Goal: Task Accomplishment & Management: Complete application form

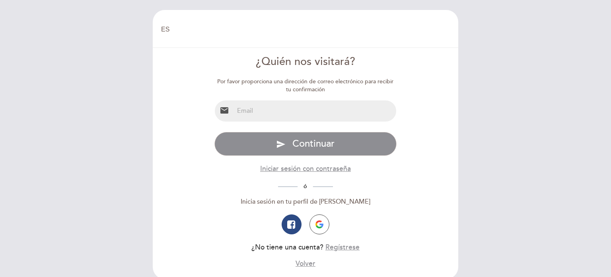
select select "es"
click at [263, 112] on input "email" at bounding box center [315, 110] width 163 height 21
type input "[PERSON_NAME][EMAIL_ADDRESS][DOMAIN_NAME]"
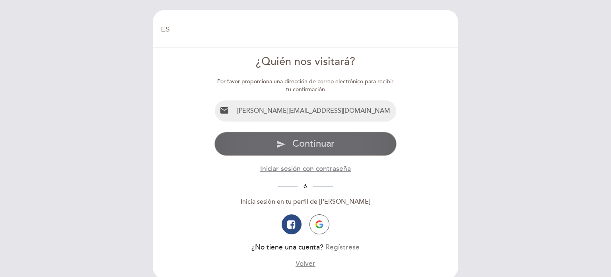
click at [283, 144] on icon "send" at bounding box center [281, 144] width 10 height 10
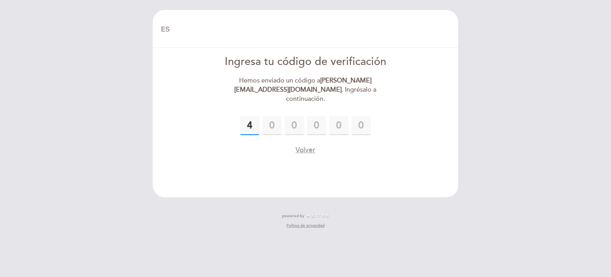
type input "4"
type input "9"
type input "5"
type input "2"
type input "8"
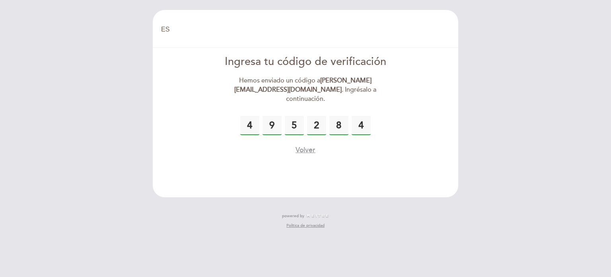
type input "4"
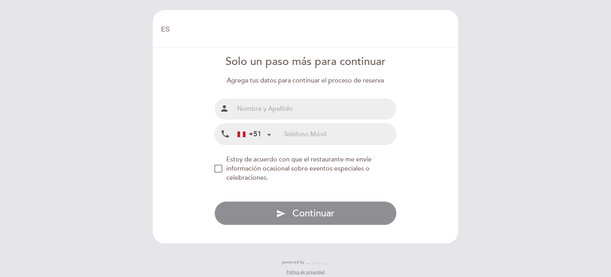
click at [277, 107] on input "text" at bounding box center [315, 108] width 163 height 21
type input "[PERSON_NAME]"
click at [277, 129] on div "+51 [GEOGRAPHIC_DATA] ([GEOGRAPHIC_DATA]) +51 [GEOGRAPHIC_DATA] +54 [GEOGRAPHIC…" at bounding box center [259, 133] width 50 height 21
click at [288, 130] on input "tel" at bounding box center [340, 133] width 113 height 21
type input "978383855"
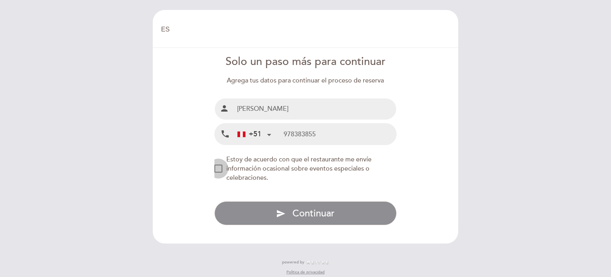
click at [217, 168] on div "NEW_MODAL_AGREE_RESTAURANT_SEND_OCCASIONAL_INFO" at bounding box center [219, 168] width 8 height 8
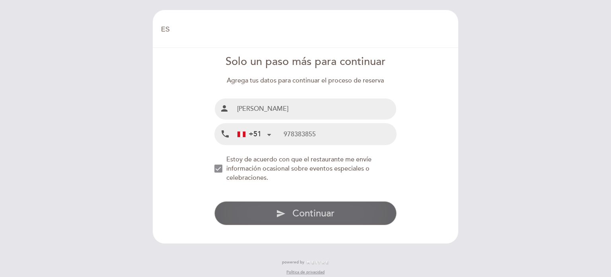
click at [297, 212] on span "Continuar" at bounding box center [314, 213] width 42 height 12
